Goal: Information Seeking & Learning: Learn about a topic

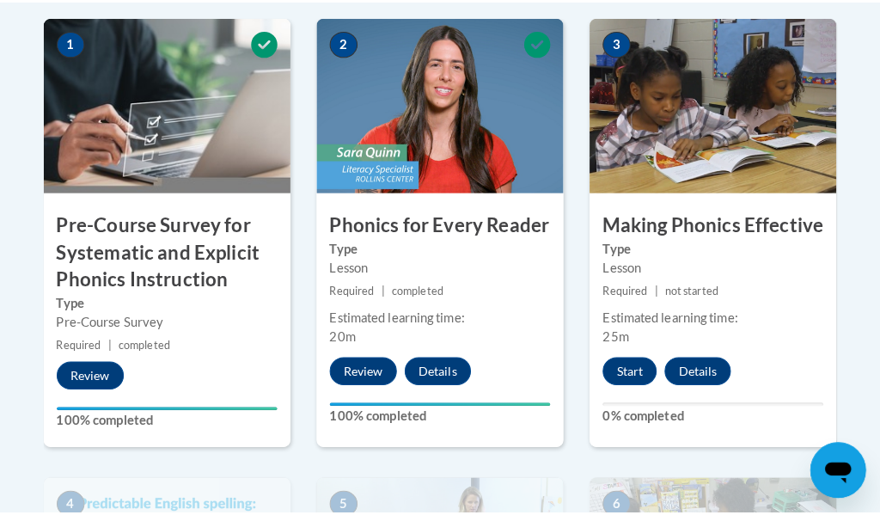
scroll to position [687, 0]
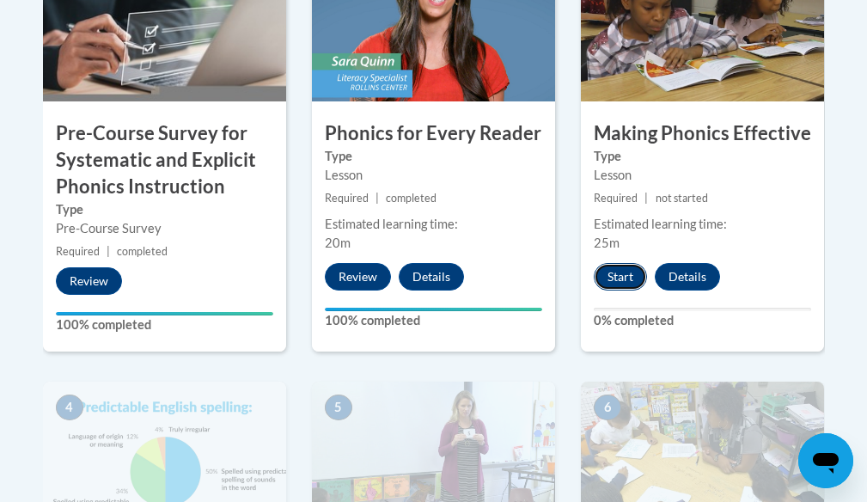
click at [623, 271] on button "Start" at bounding box center [620, 276] width 53 height 27
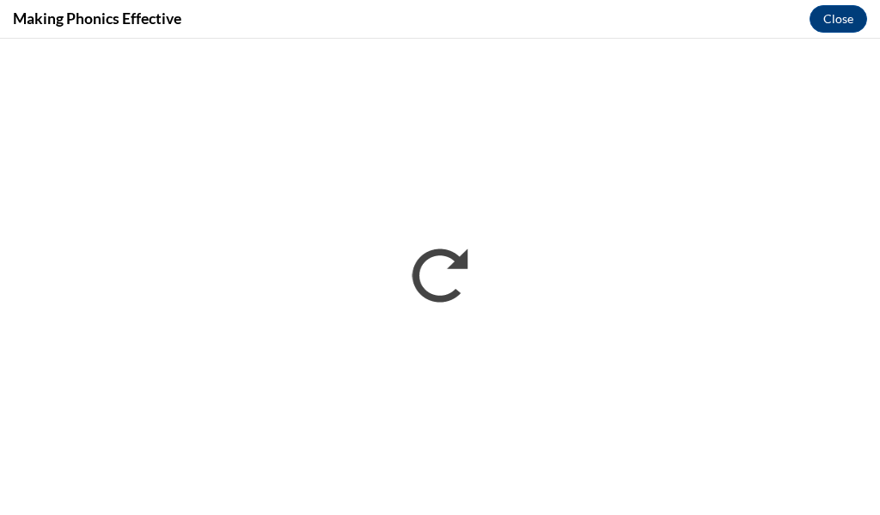
scroll to position [0, 0]
